Goal: Task Accomplishment & Management: Use online tool/utility

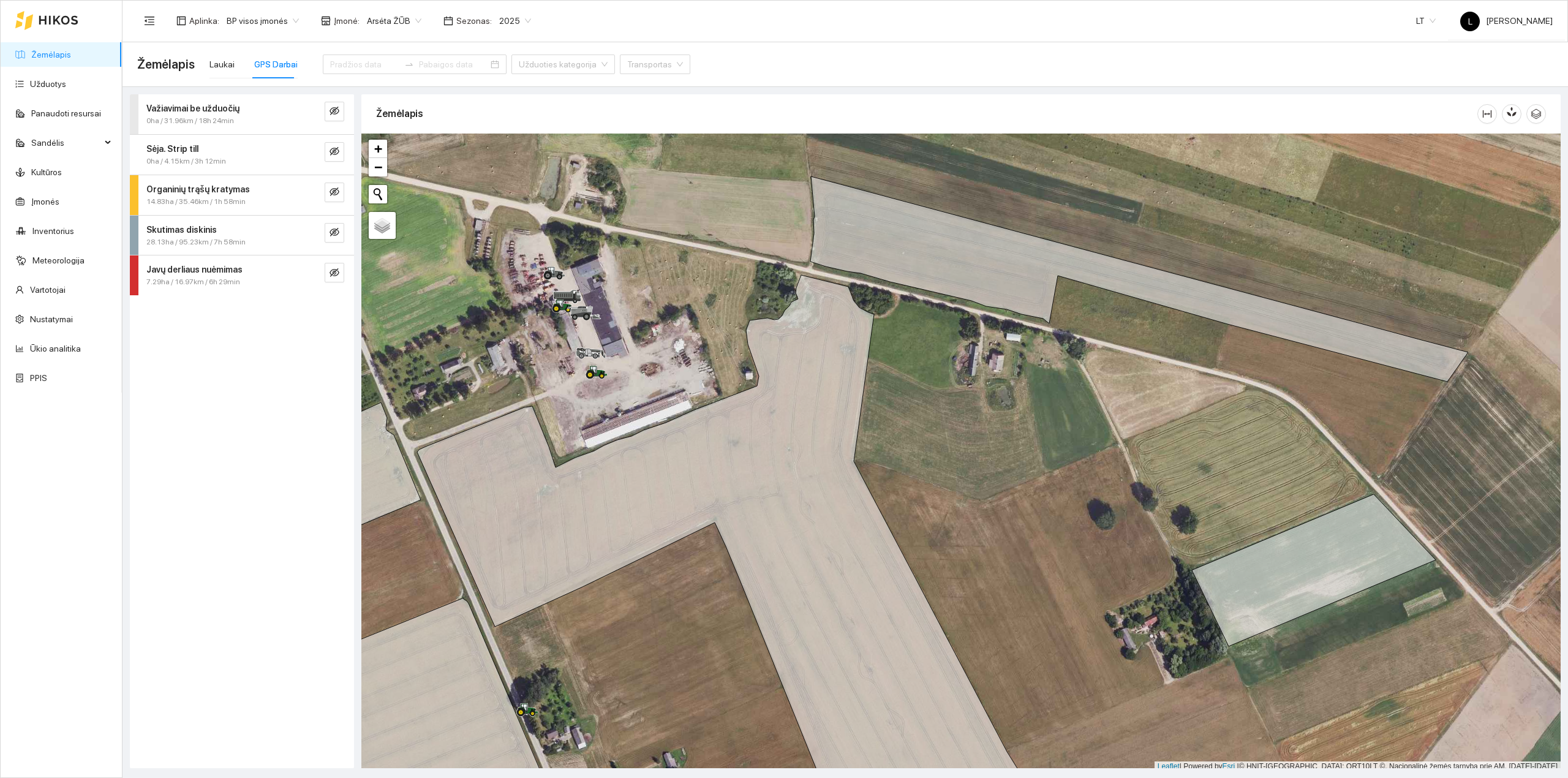
scroll to position [3, 0]
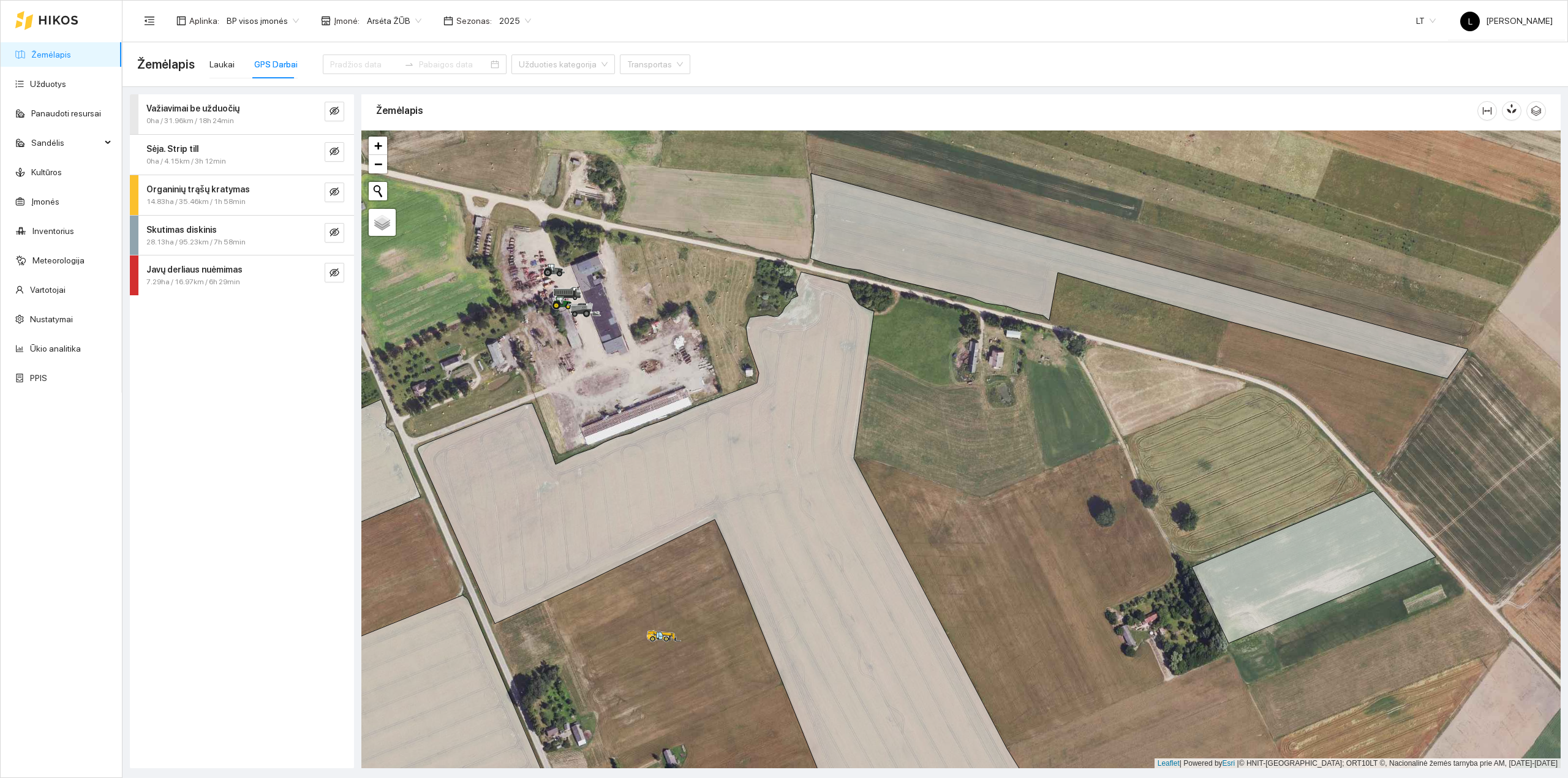
drag, startPoint x: 1014, startPoint y: 386, endPoint x: 1025, endPoint y: 398, distance: 16.3
click at [1023, 386] on div at bounding box center [961, 449] width 1200 height 638
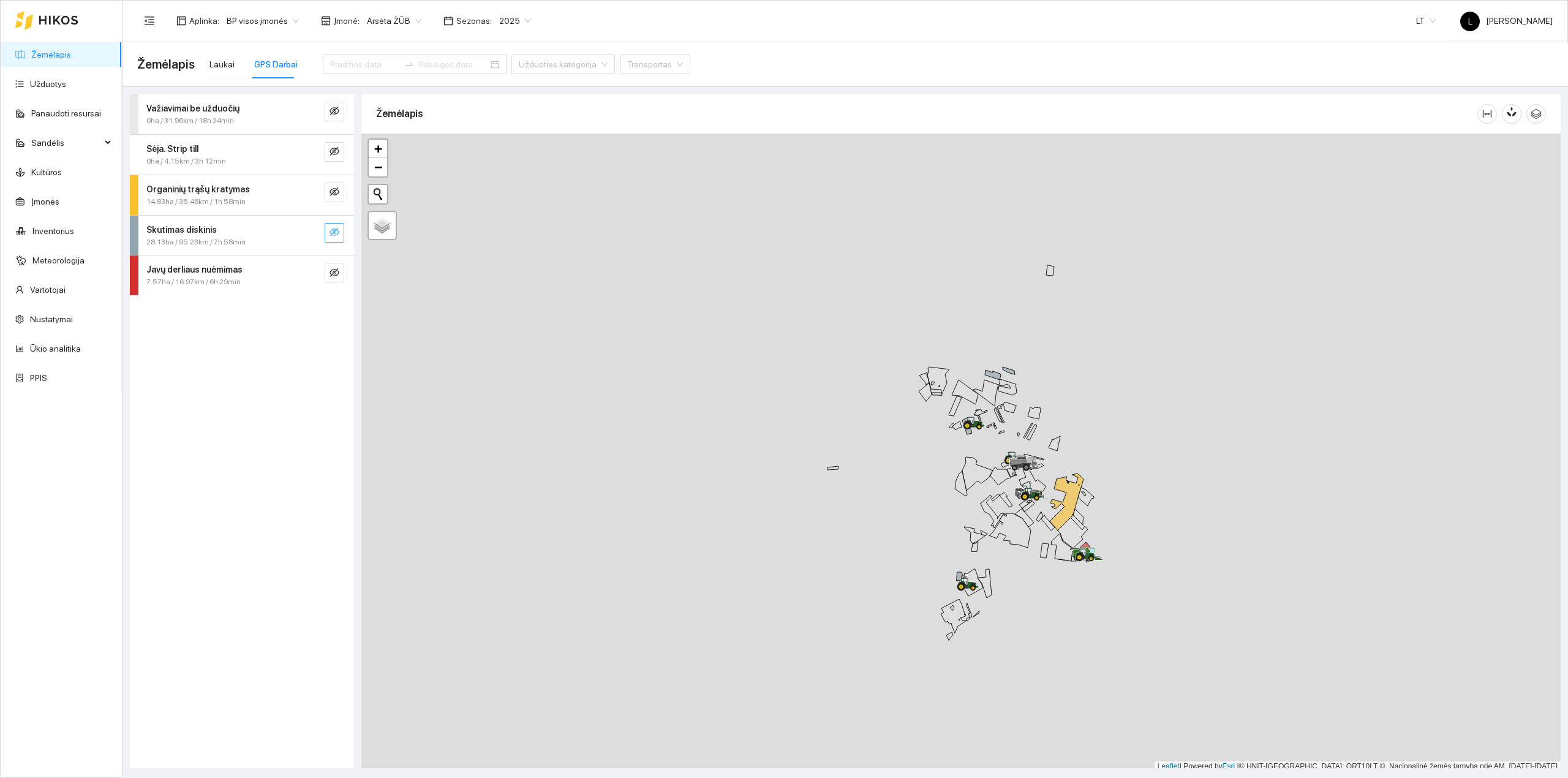
click at [335, 234] on icon "eye-invisible" at bounding box center [334, 232] width 10 height 10
click at [332, 234] on icon "eye" at bounding box center [334, 232] width 10 height 8
click at [332, 153] on icon "eye-invisible" at bounding box center [334, 151] width 10 height 9
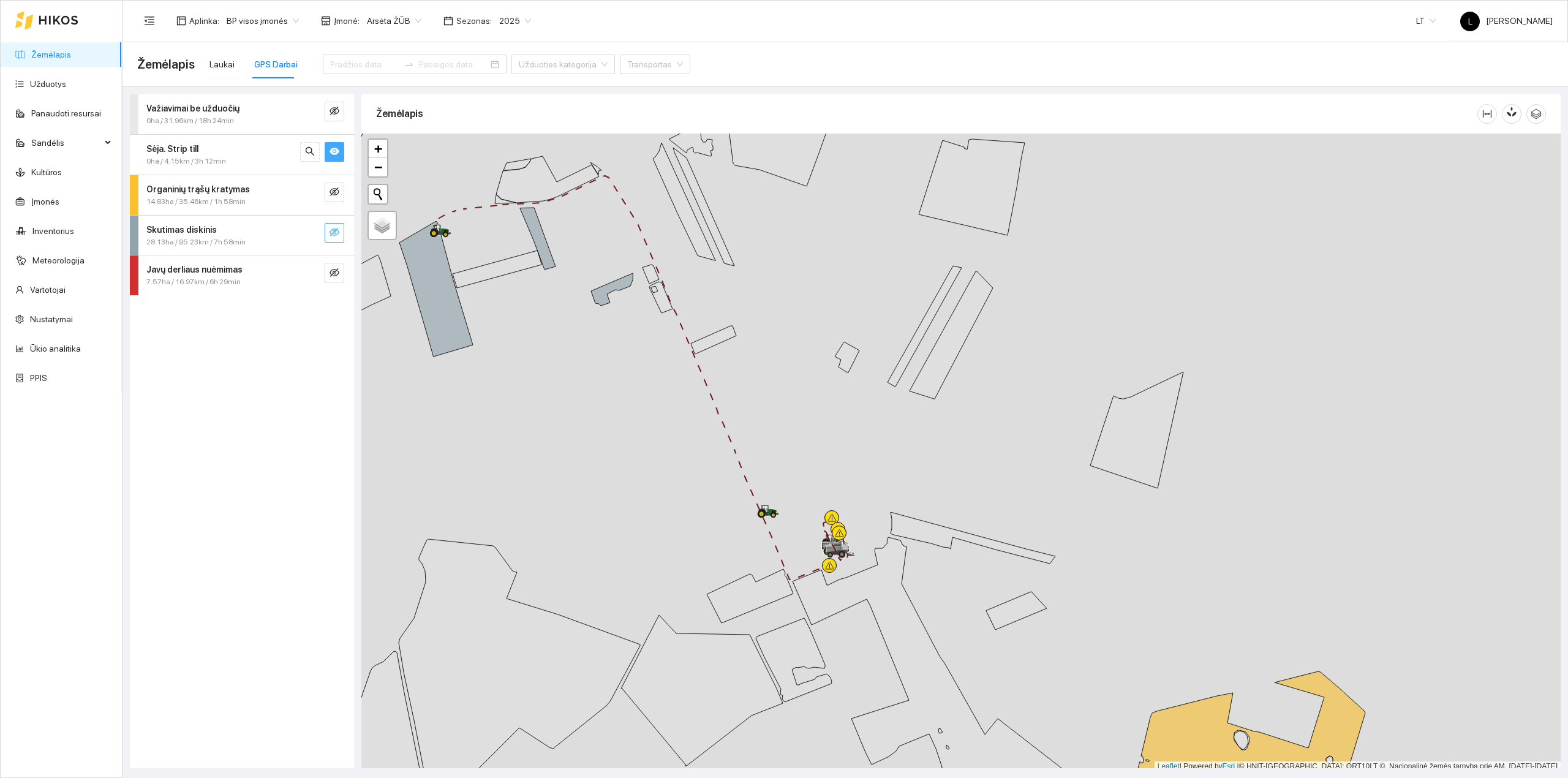
scroll to position [3, 0]
drag, startPoint x: 713, startPoint y: 371, endPoint x: 916, endPoint y: 445, distance: 216.1
click at [956, 454] on div at bounding box center [961, 449] width 1200 height 638
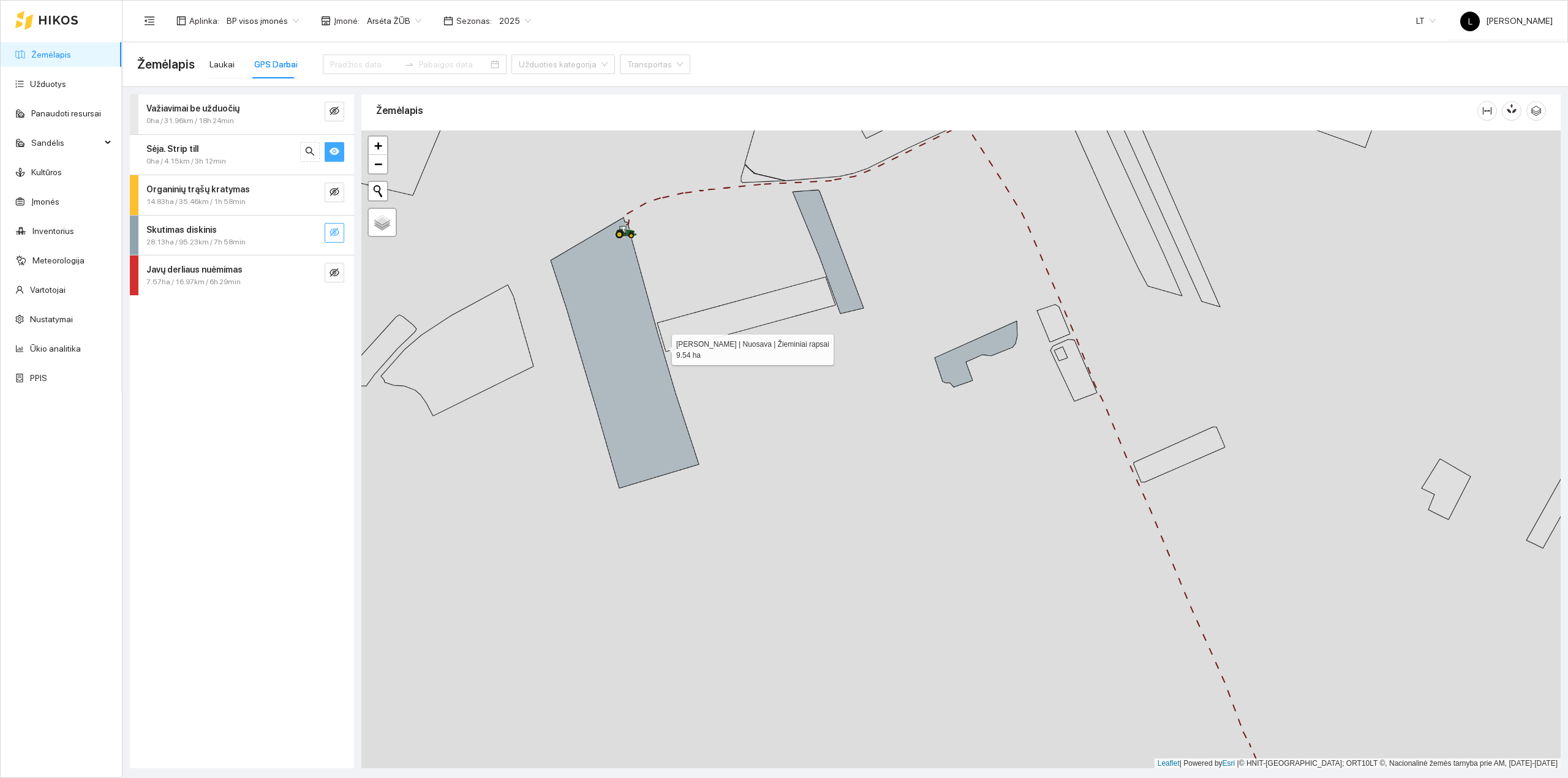
drag, startPoint x: 658, startPoint y: 343, endPoint x: 732, endPoint y: 413, distance: 101.9
click at [699, 424] on icon at bounding box center [624, 353] width 148 height 271
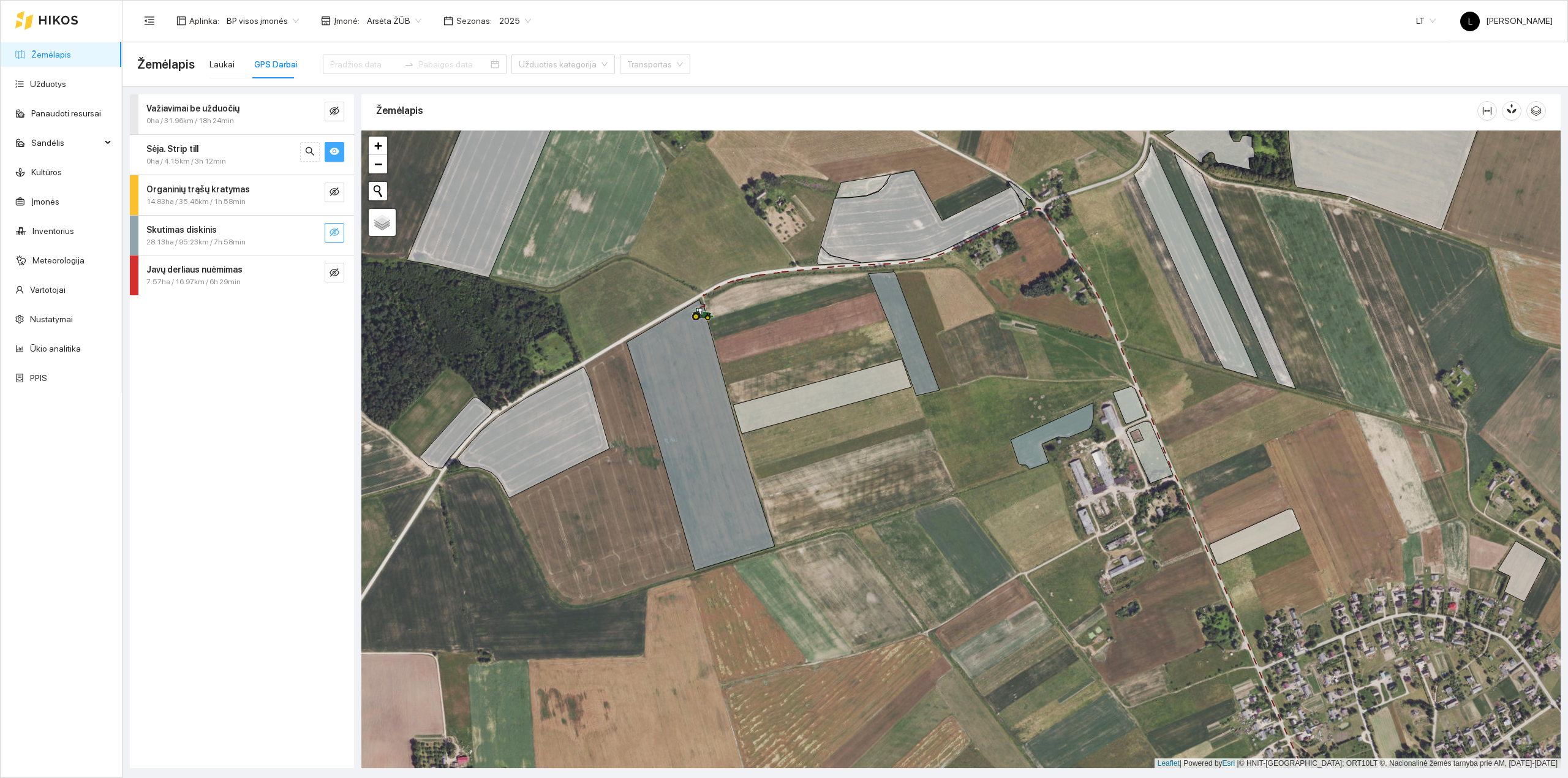
click at [750, 444] on div at bounding box center [961, 449] width 1200 height 638
click at [45, 83] on link "Užduotys" at bounding box center [47, 84] width 36 height 10
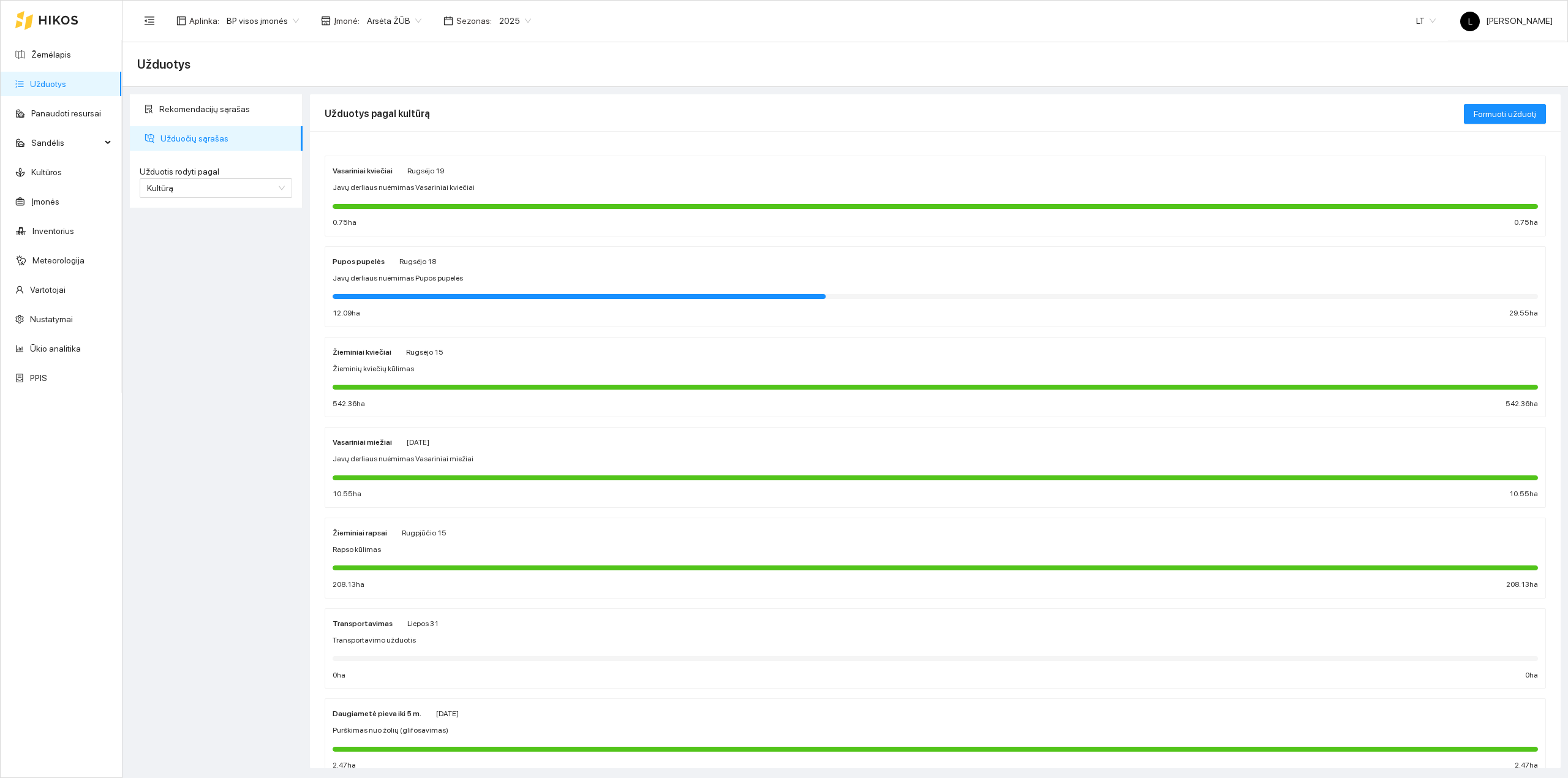
click at [408, 295] on div at bounding box center [579, 296] width 493 height 5
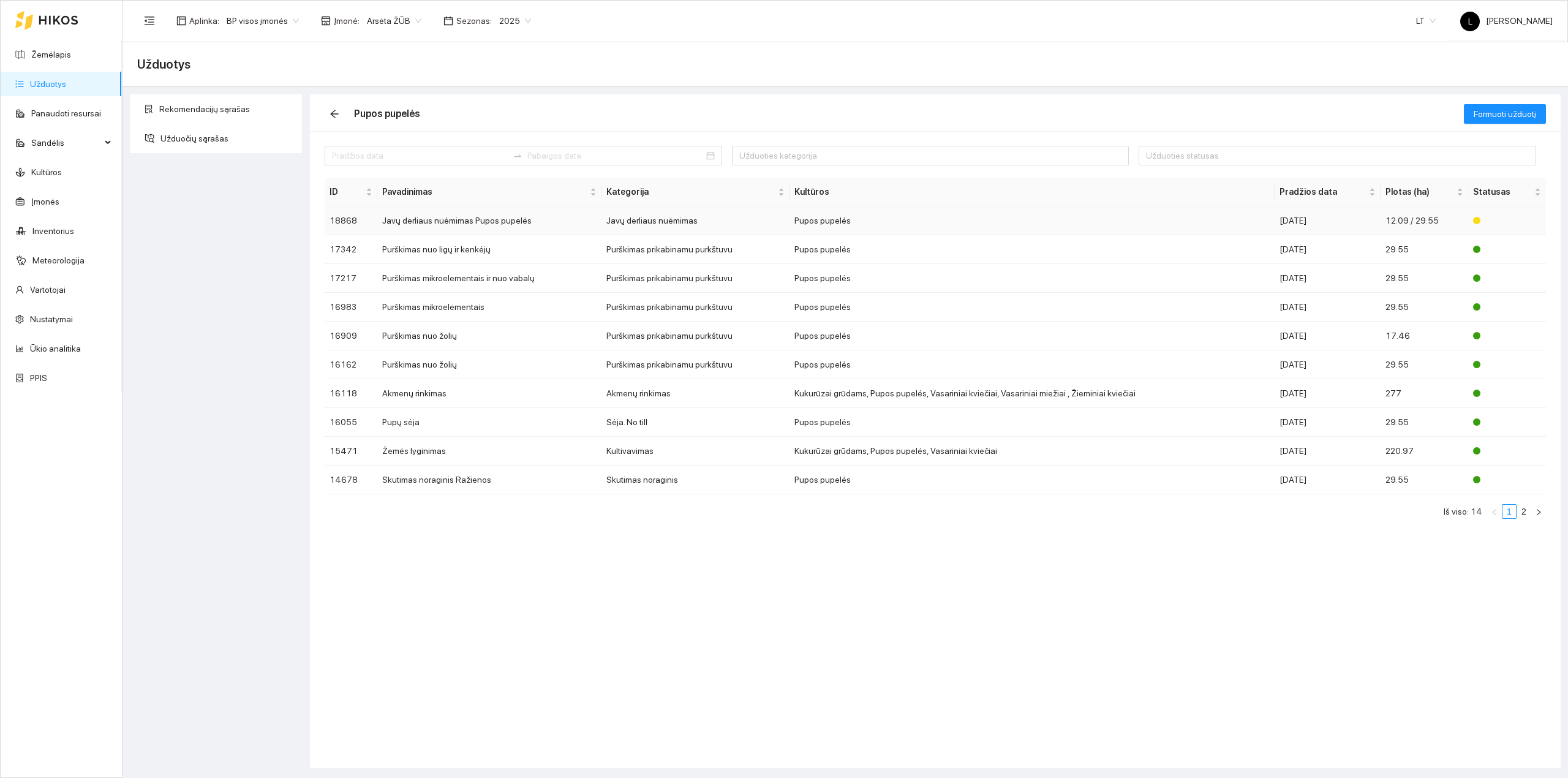
click at [996, 218] on td "Pupos pupelės" at bounding box center [1032, 221] width 485 height 29
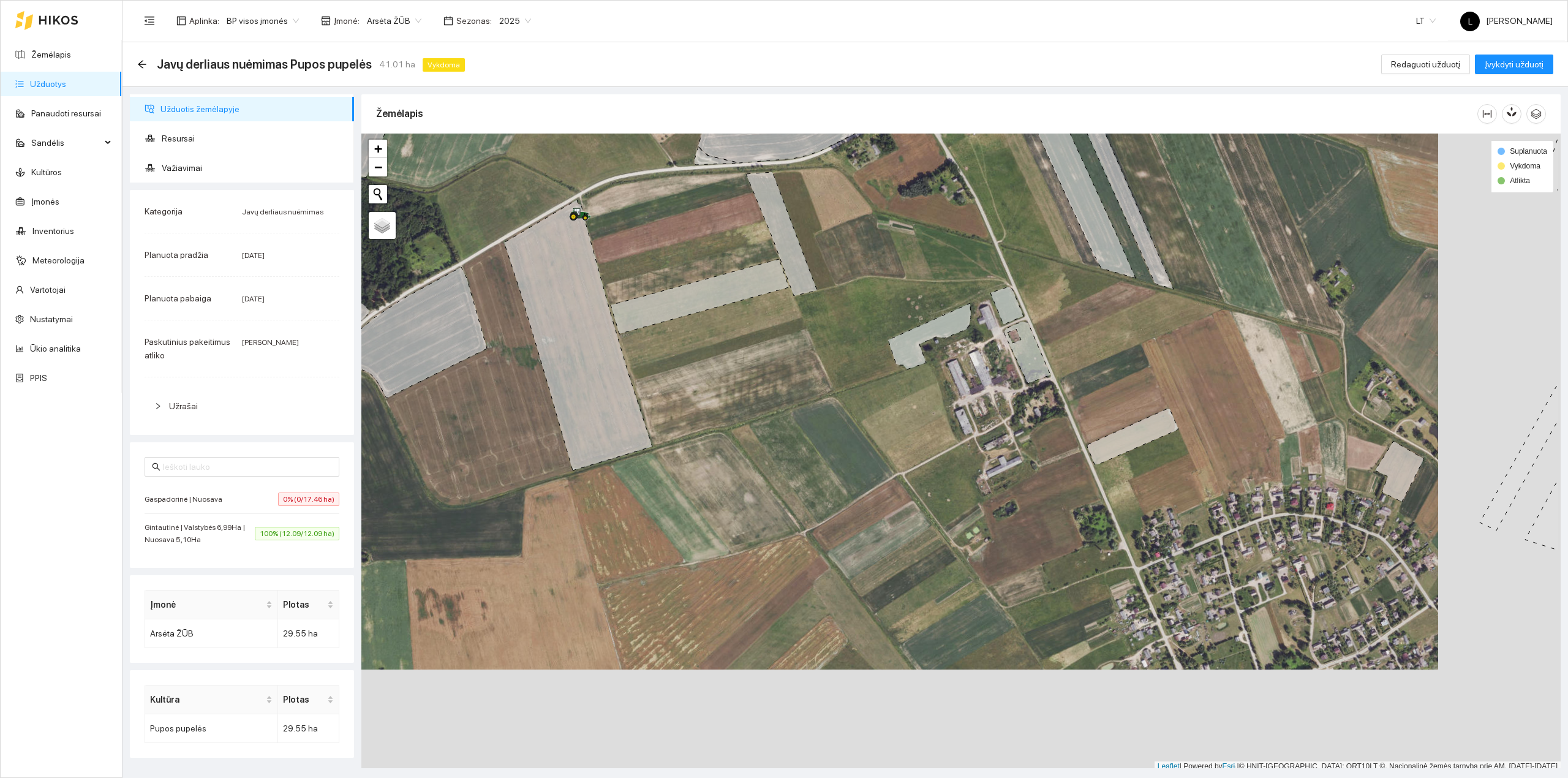
scroll to position [3, 0]
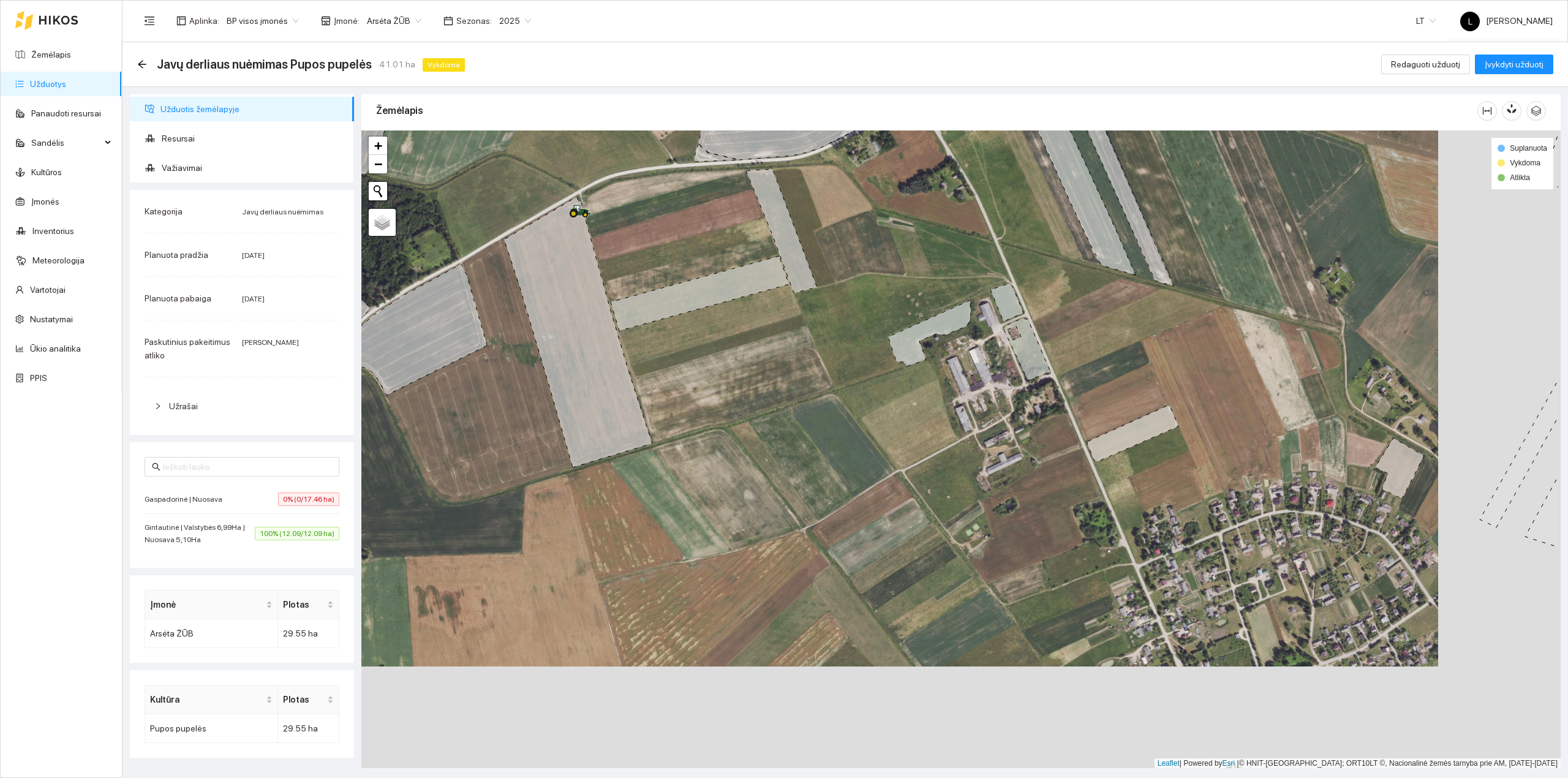
drag, startPoint x: 1128, startPoint y: 549, endPoint x: 668, endPoint y: 199, distance: 578.0
click at [668, 199] on div at bounding box center [961, 449] width 1200 height 638
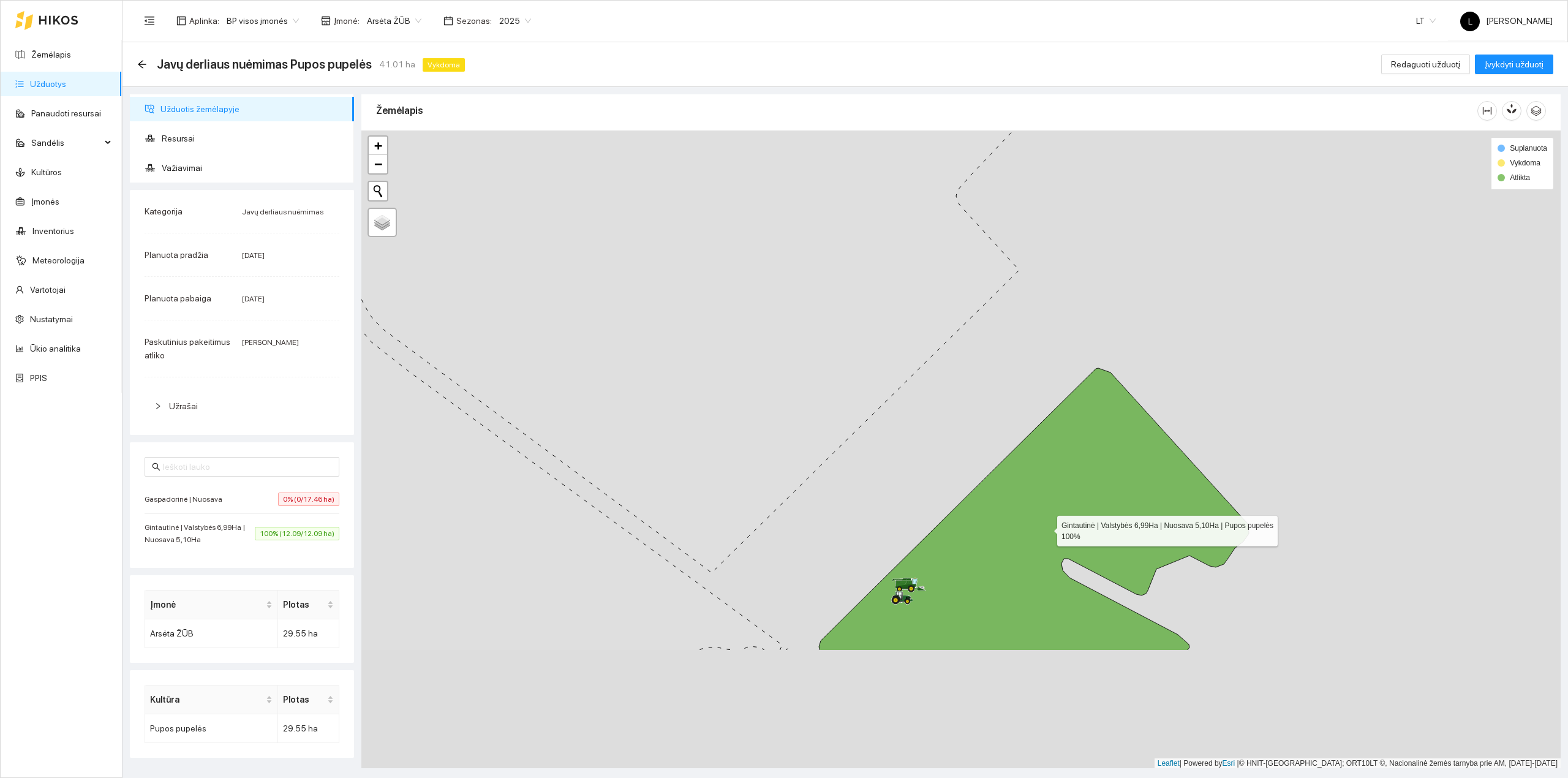
drag, startPoint x: 1046, startPoint y: 605, endPoint x: 1038, endPoint y: 471, distance: 134.2
click at [1041, 477] on icon at bounding box center [1033, 509] width 430 height 282
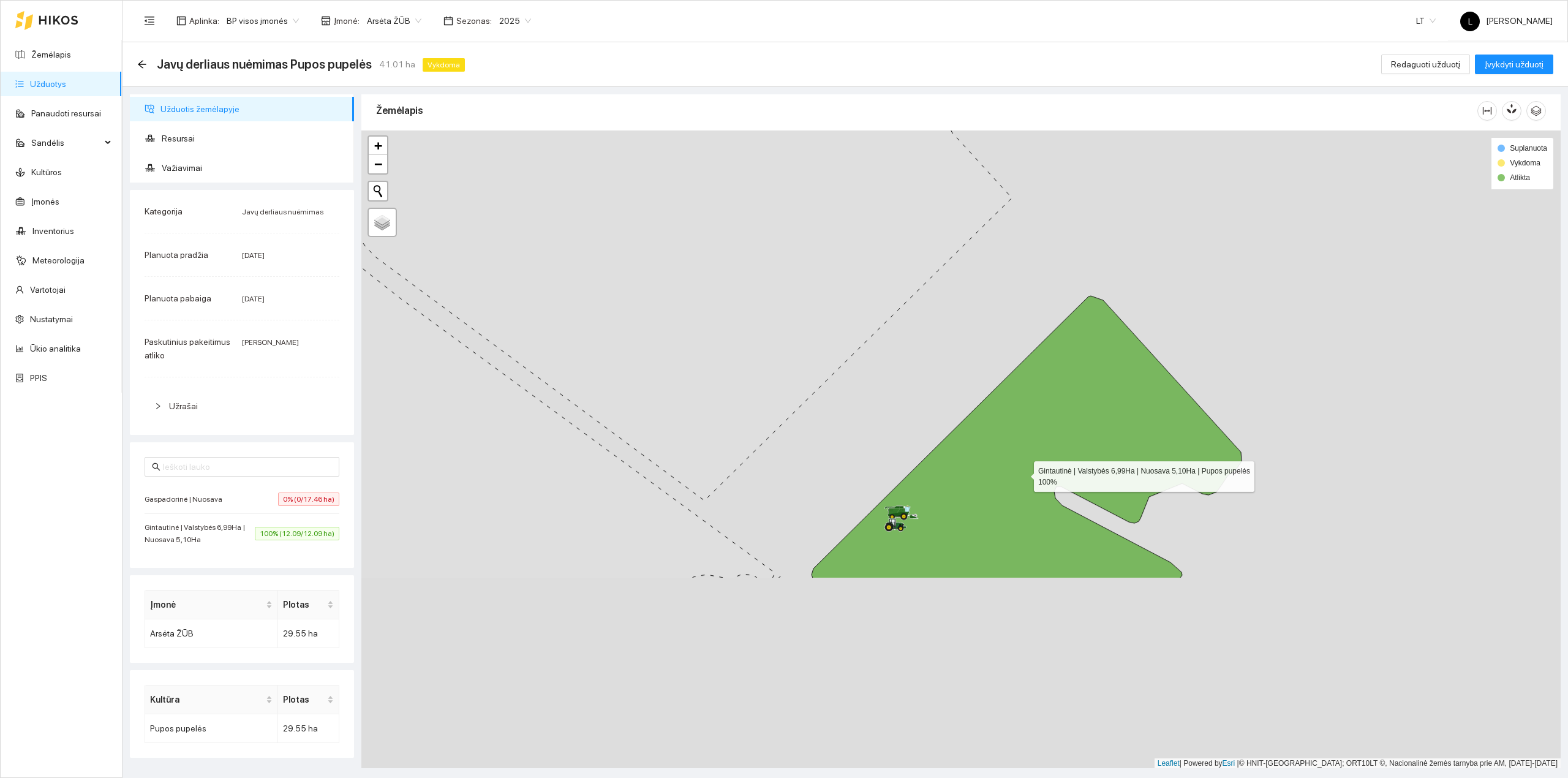
click at [1023, 474] on icon at bounding box center [1027, 437] width 430 height 282
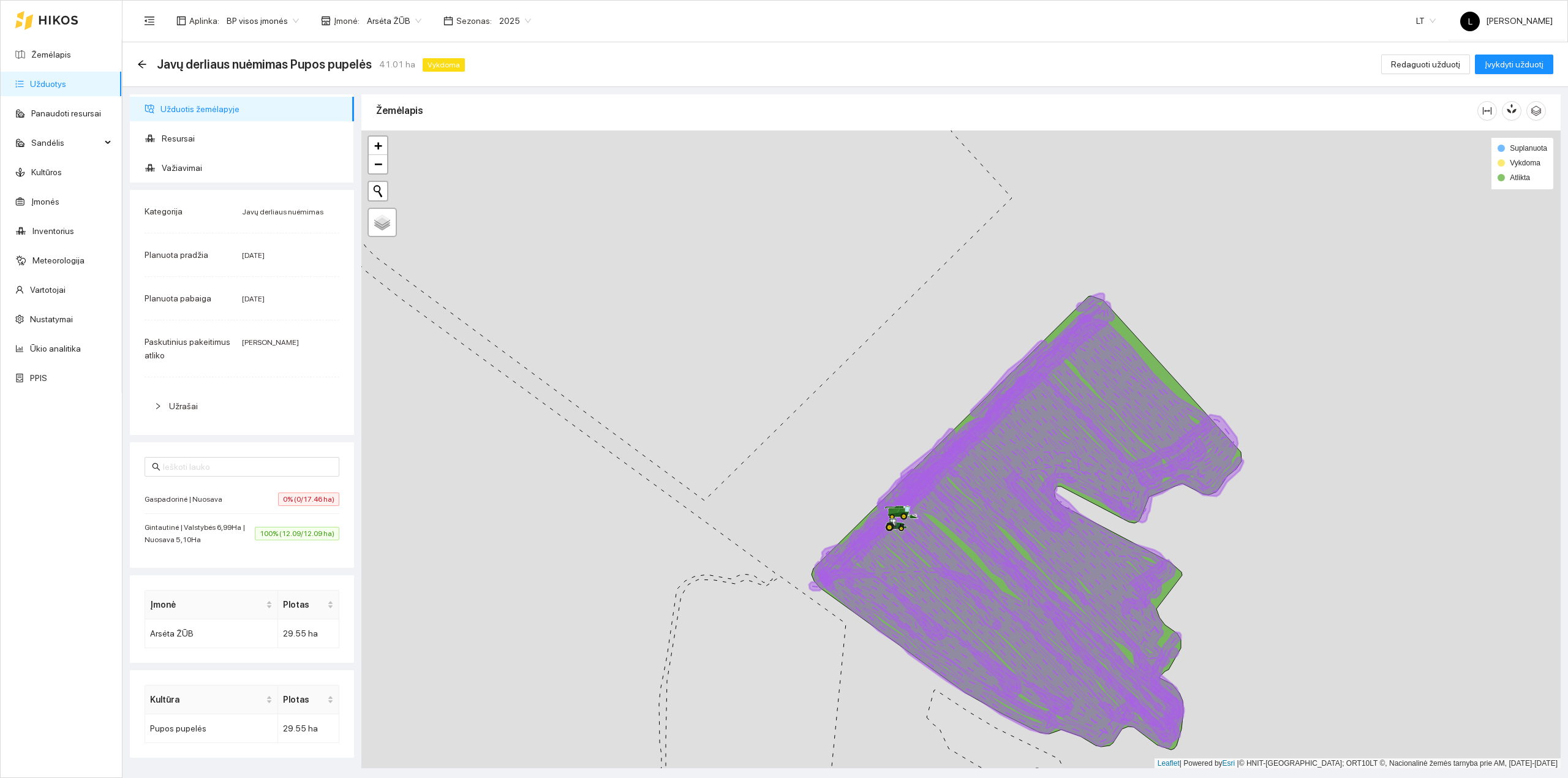
click at [1009, 473] on icon at bounding box center [1054, 574] width 261 height 287
